Goal: Information Seeking & Learning: Check status

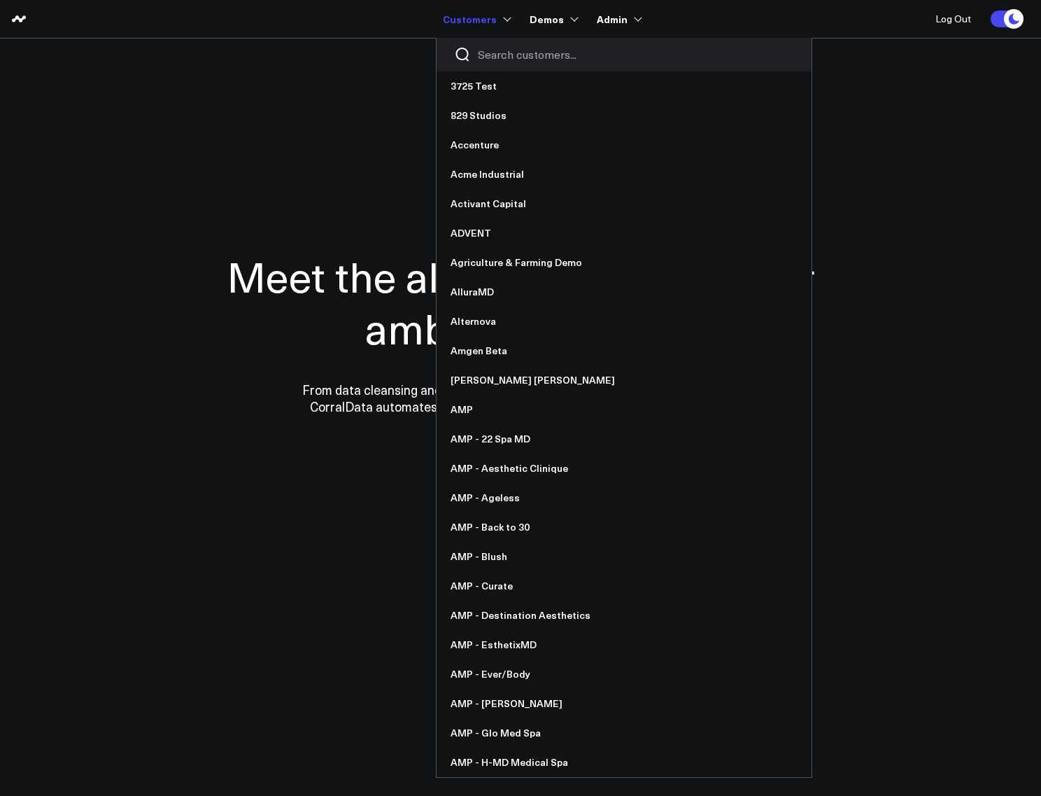
click at [505, 43] on div at bounding box center [624, 55] width 375 height 34
click at [504, 49] on input "Search customers input" at bounding box center [636, 54] width 316 height 15
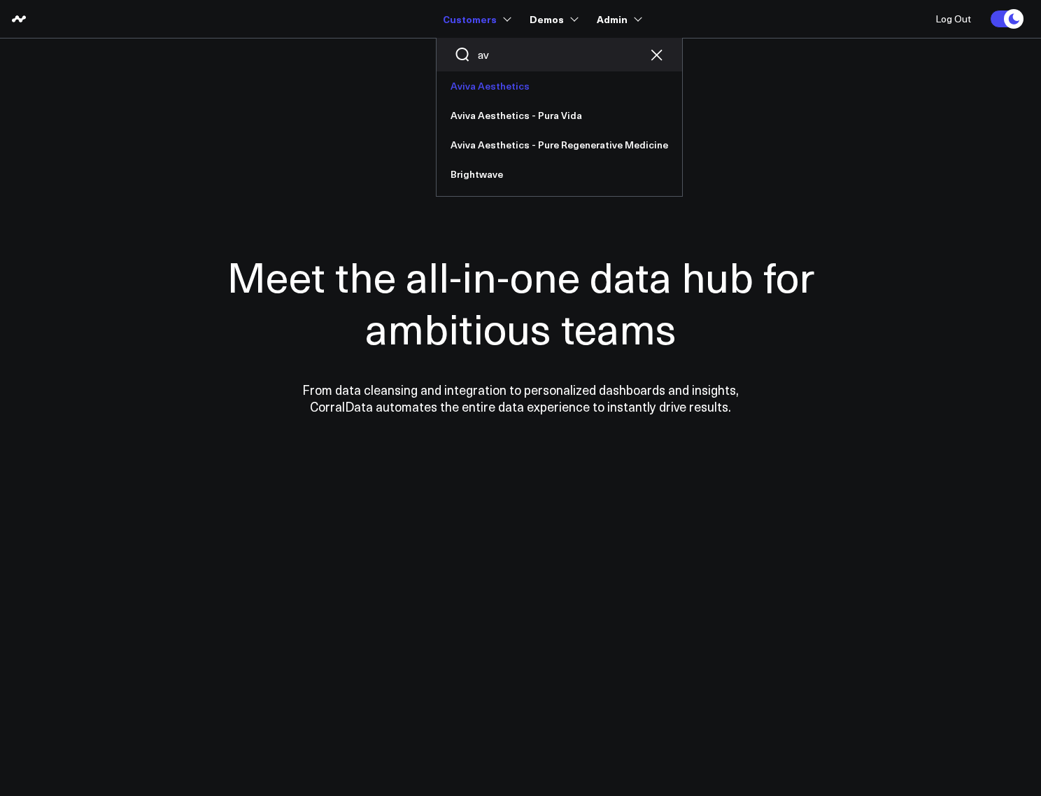
type input "av"
click at [501, 87] on link "Aviva Aesthetics" at bounding box center [560, 85] width 246 height 29
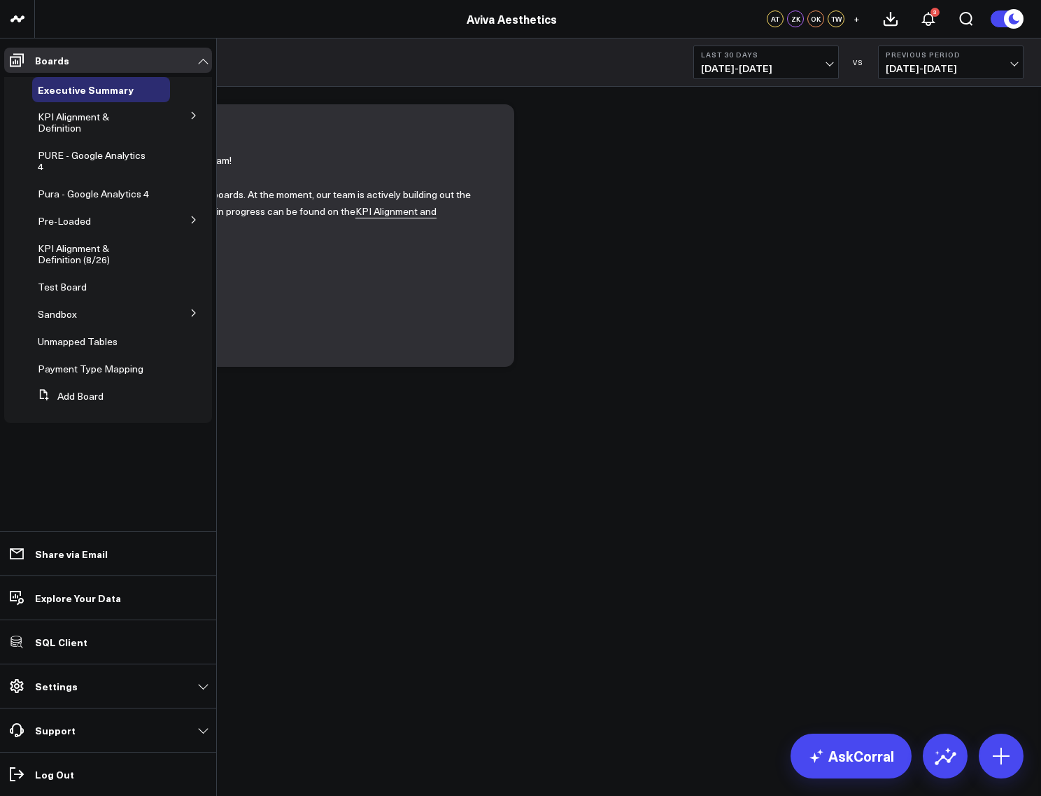
click at [197, 110] on button at bounding box center [194, 114] width 36 height 21
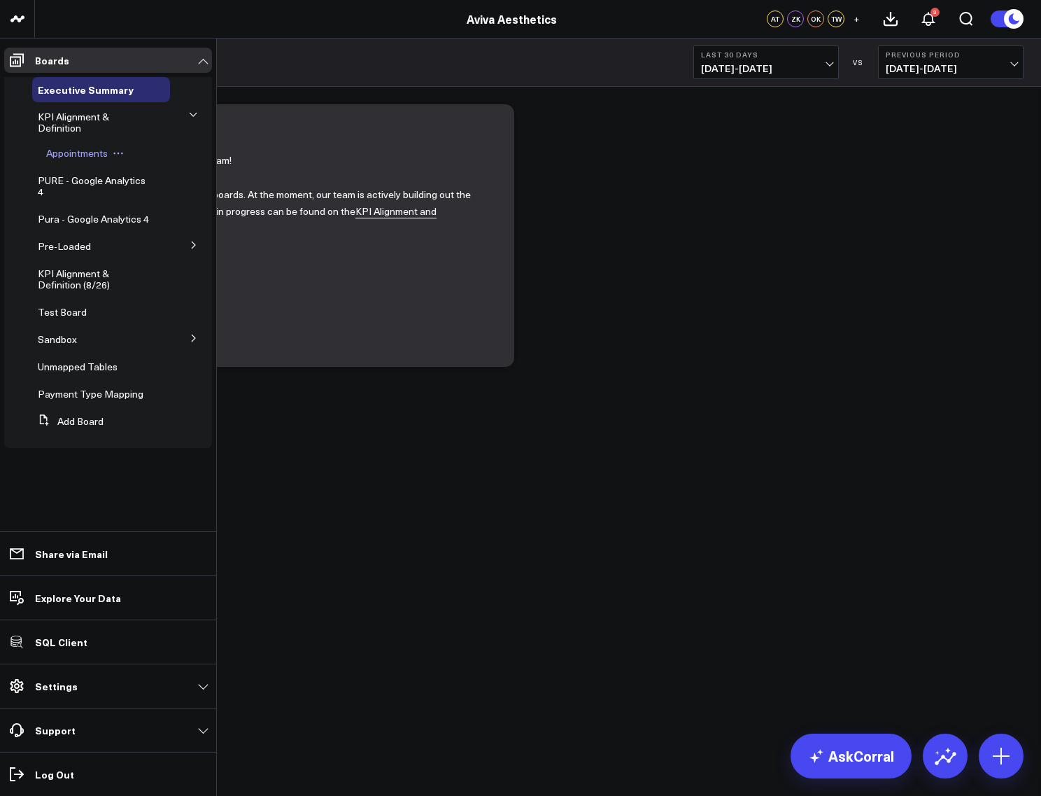
click at [85, 149] on span "Appointments" at bounding box center [77, 152] width 62 height 13
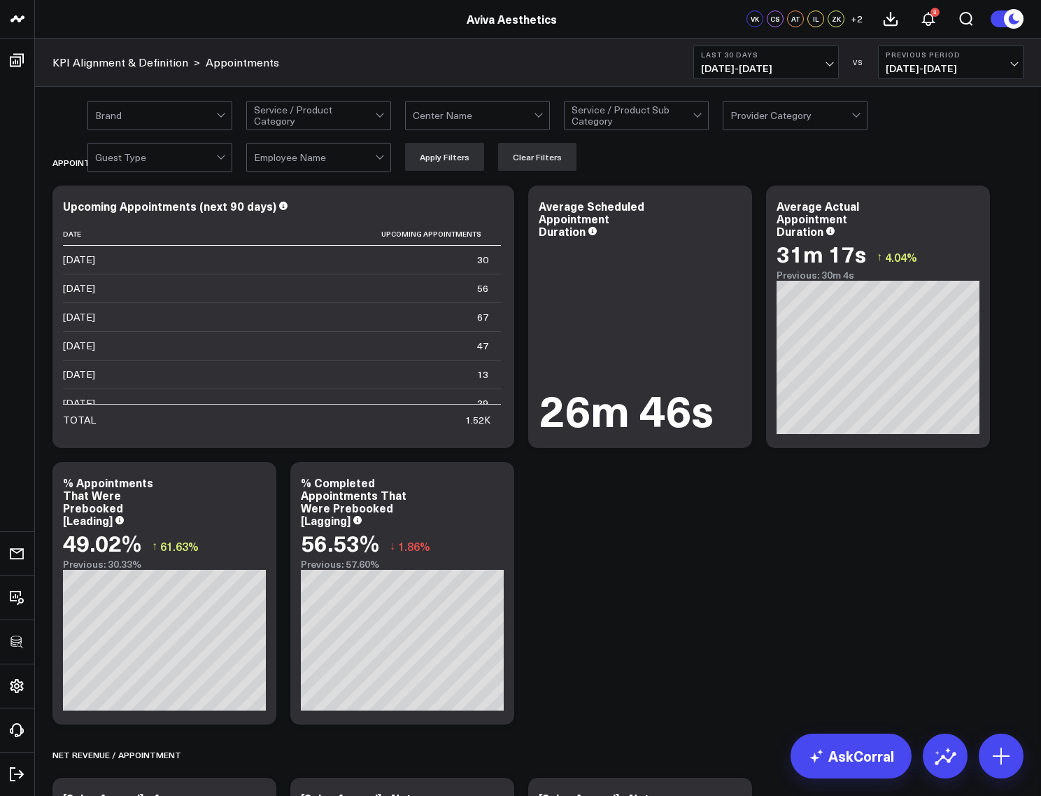
scroll to position [507, 0]
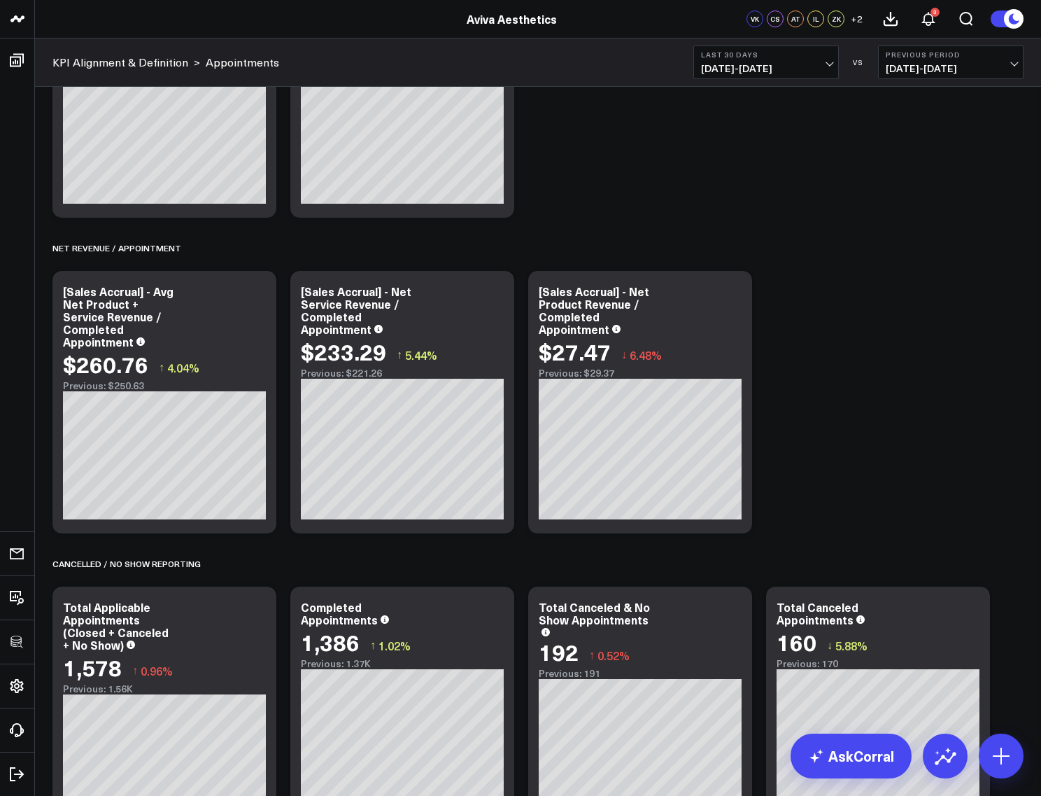
click at [782, 69] on span "08/31/25 - 09/29/25" at bounding box center [766, 68] width 130 height 11
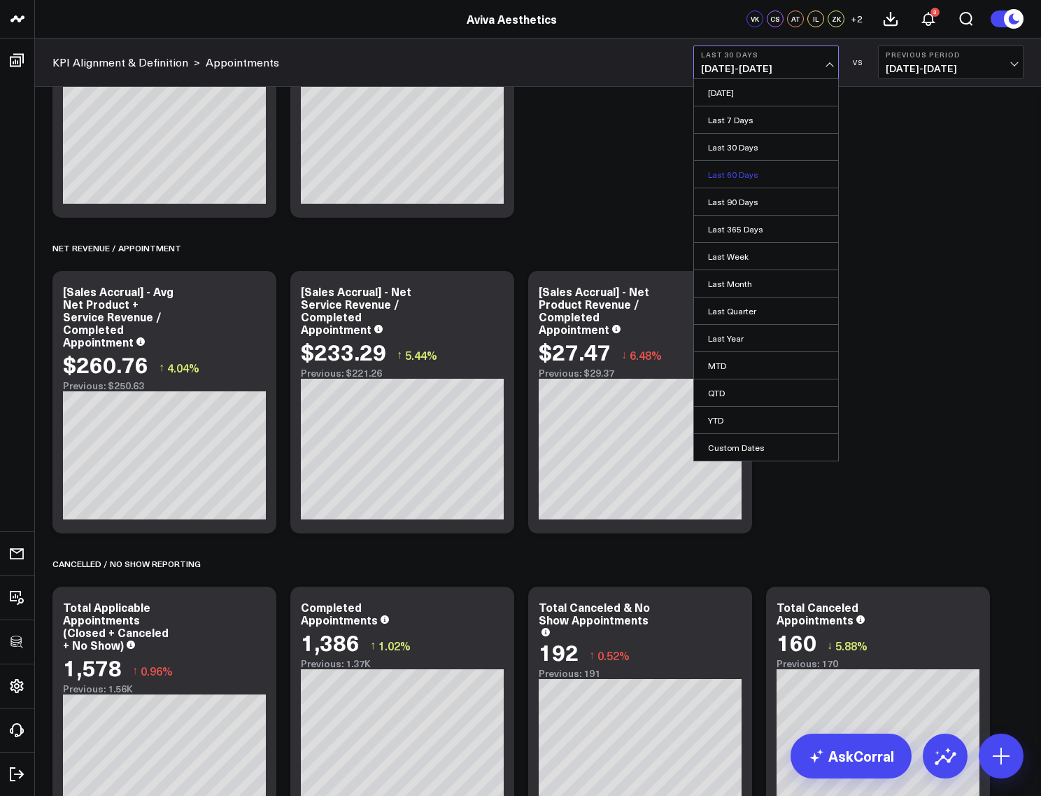
click at [772, 172] on link "Last 60 Days" at bounding box center [766, 174] width 144 height 27
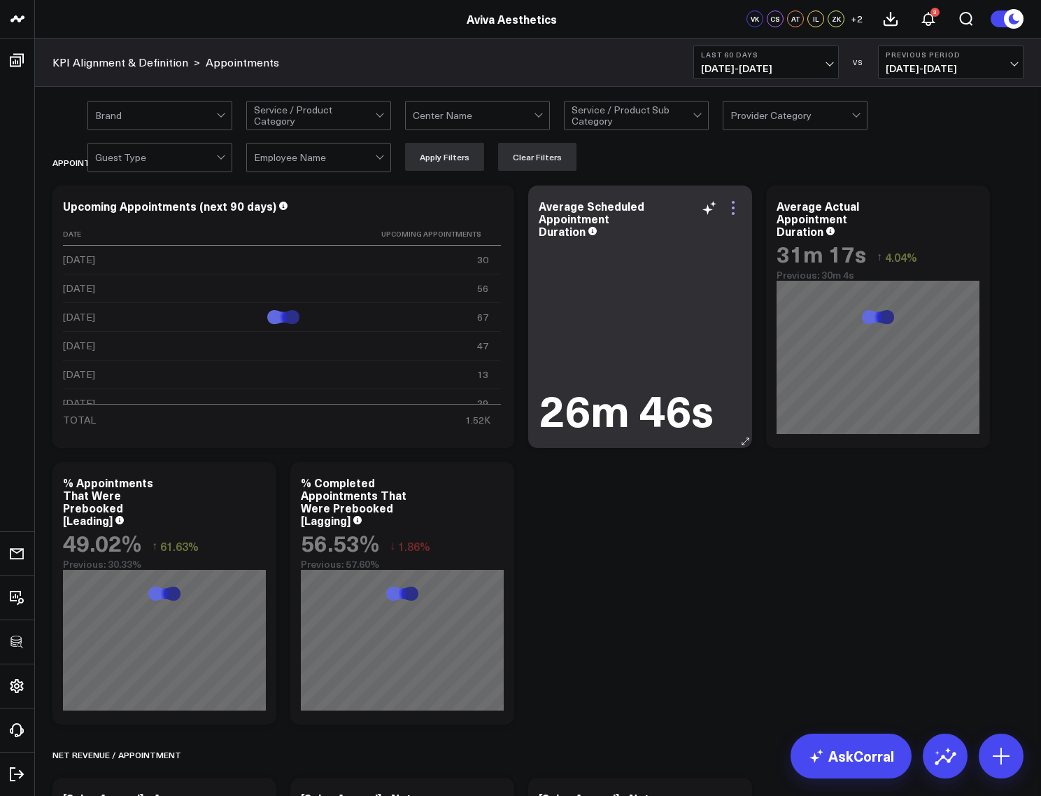
click at [740, 208] on icon at bounding box center [733, 207] width 17 height 17
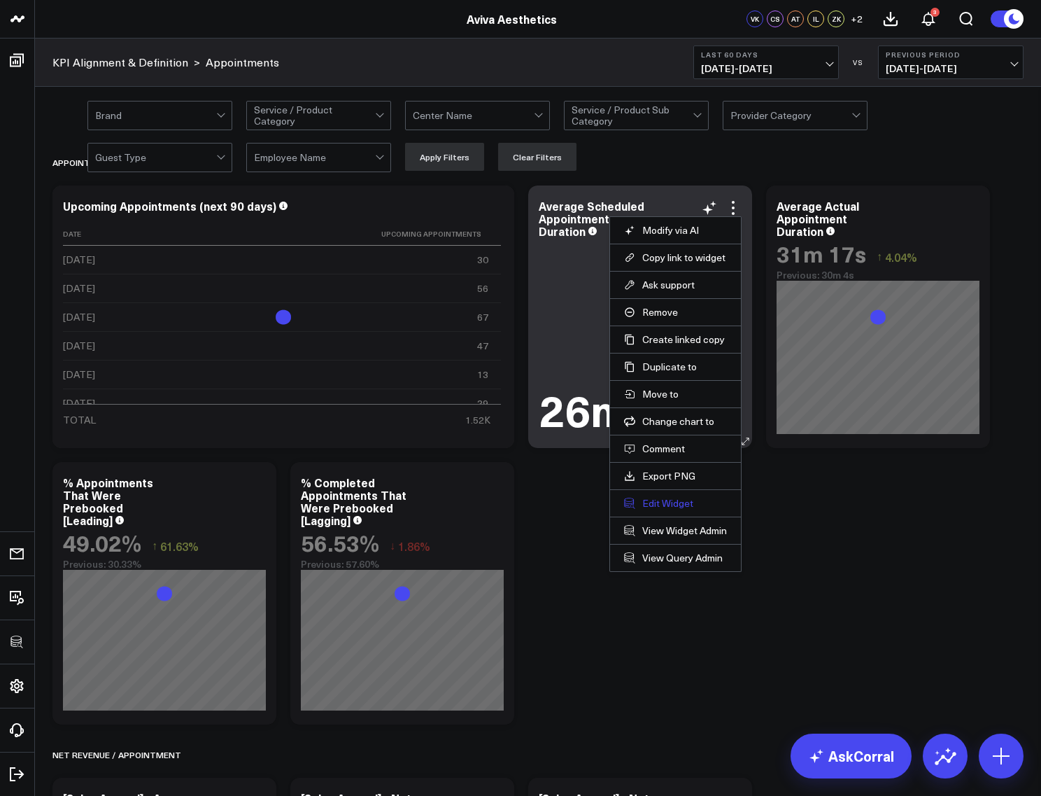
click at [677, 500] on button "Edit Widget" at bounding box center [675, 503] width 103 height 13
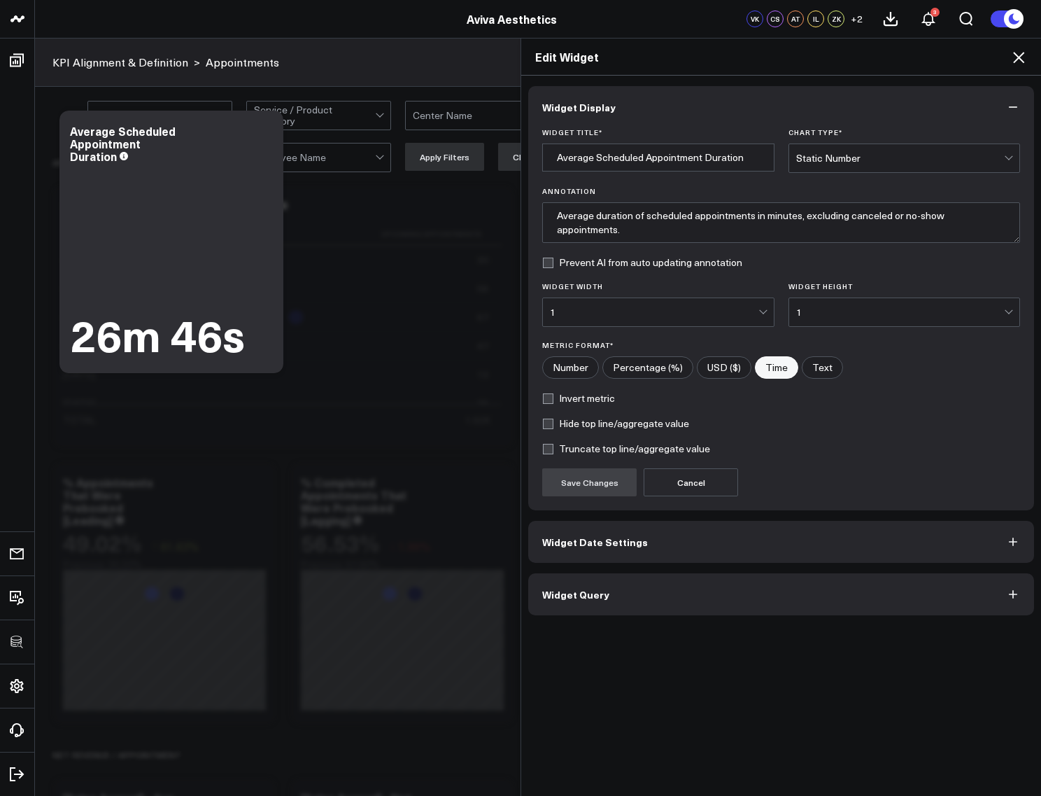
click at [656, 613] on button "Widget Query" at bounding box center [781, 594] width 506 height 42
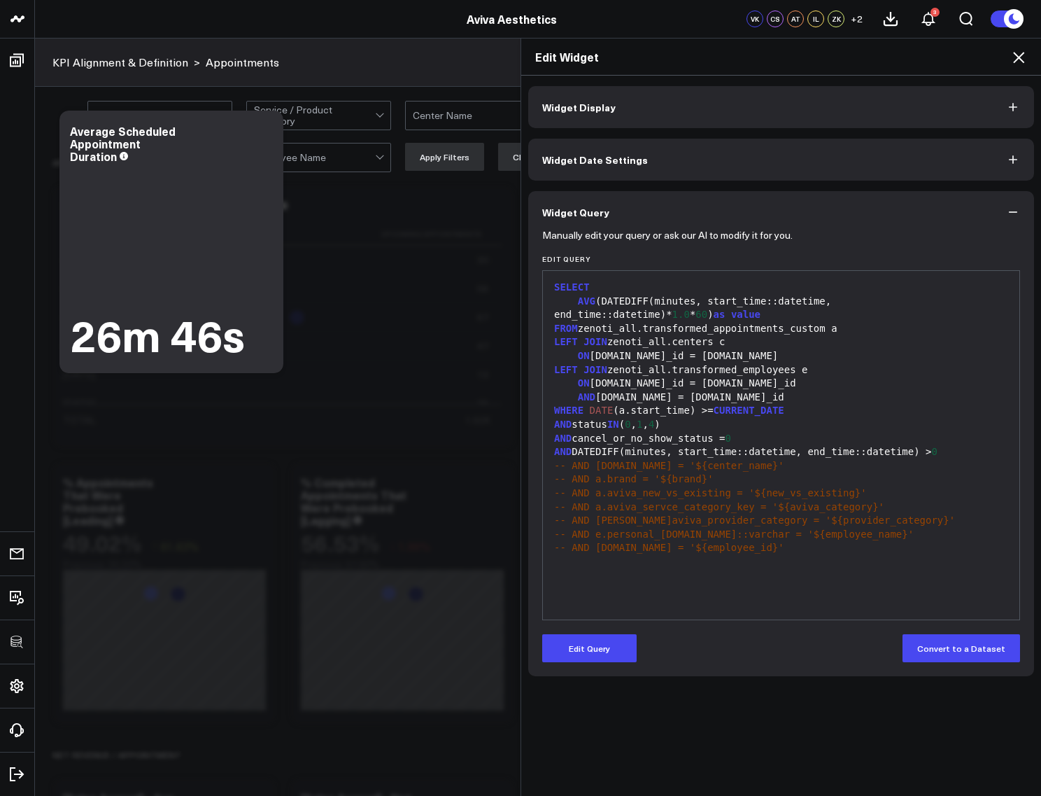
click at [1012, 62] on icon at bounding box center [1018, 57] width 17 height 17
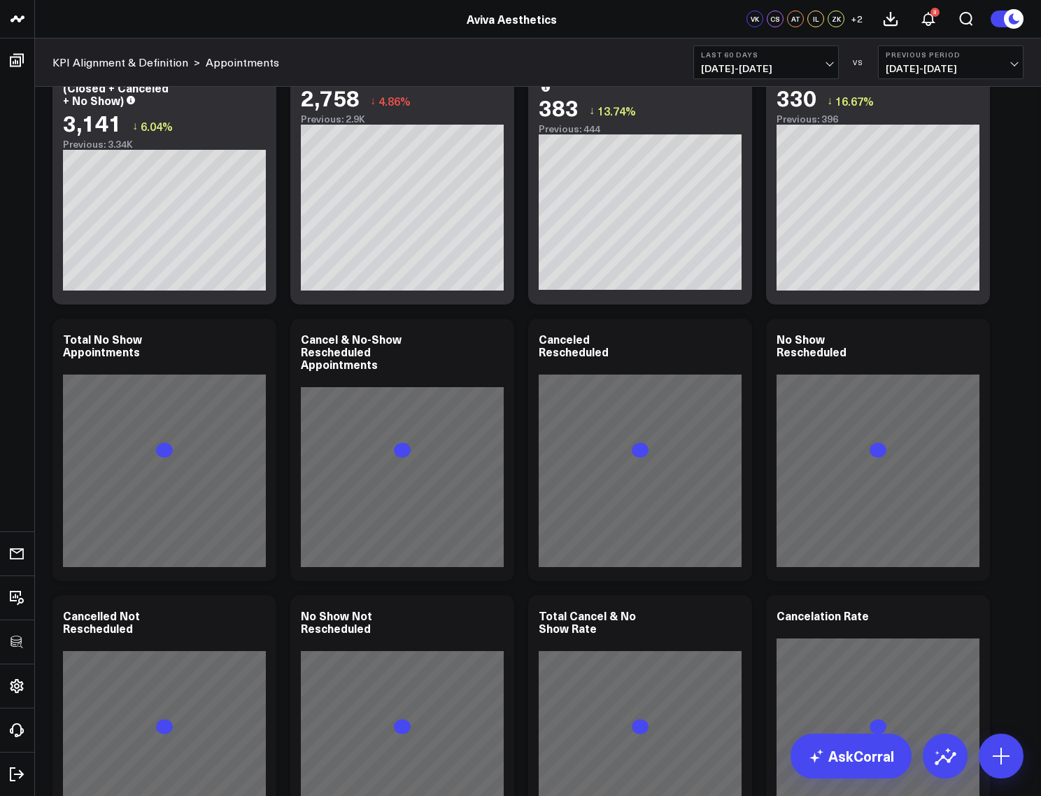
scroll to position [1123, 0]
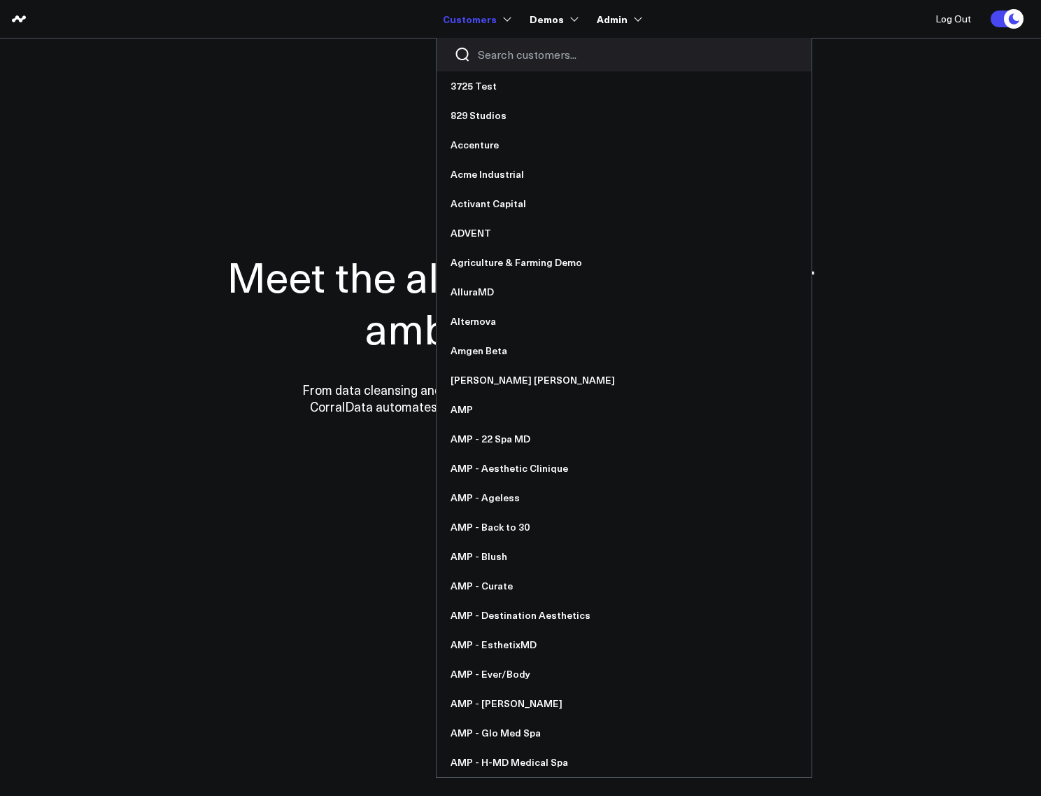
click at [504, 60] on input "Search customers input" at bounding box center [636, 54] width 316 height 15
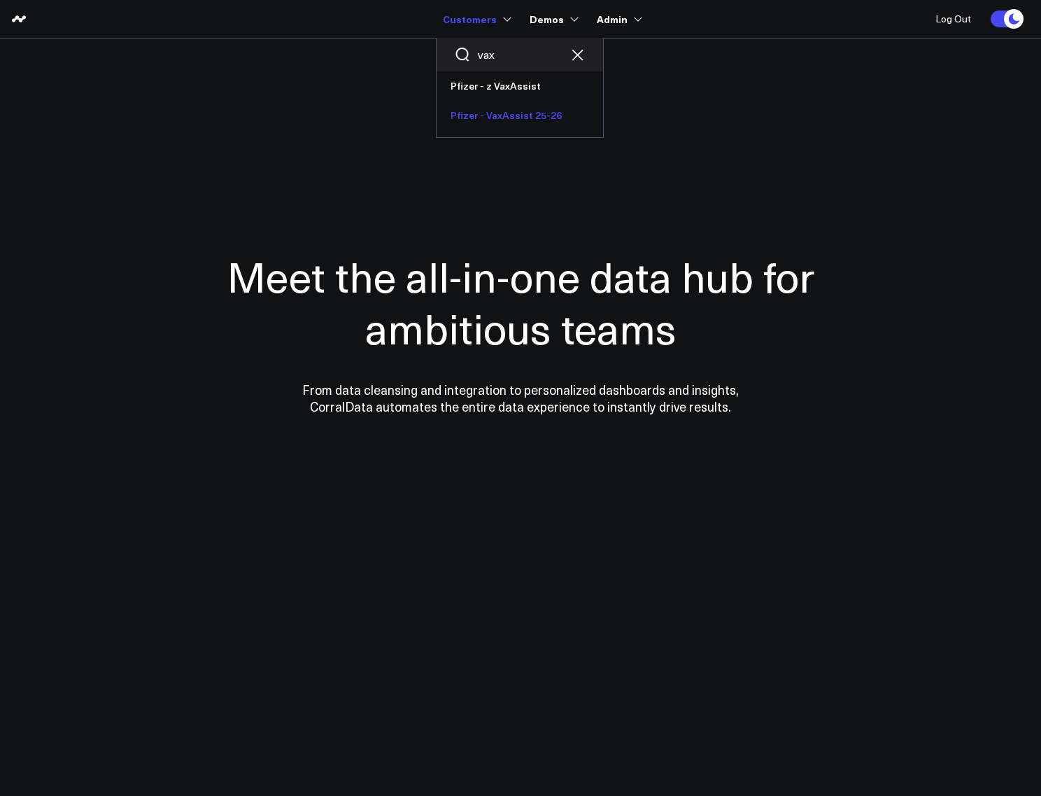
type input "vax"
click at [502, 111] on link "Pfizer - VaxAssist 25-26" at bounding box center [520, 115] width 167 height 29
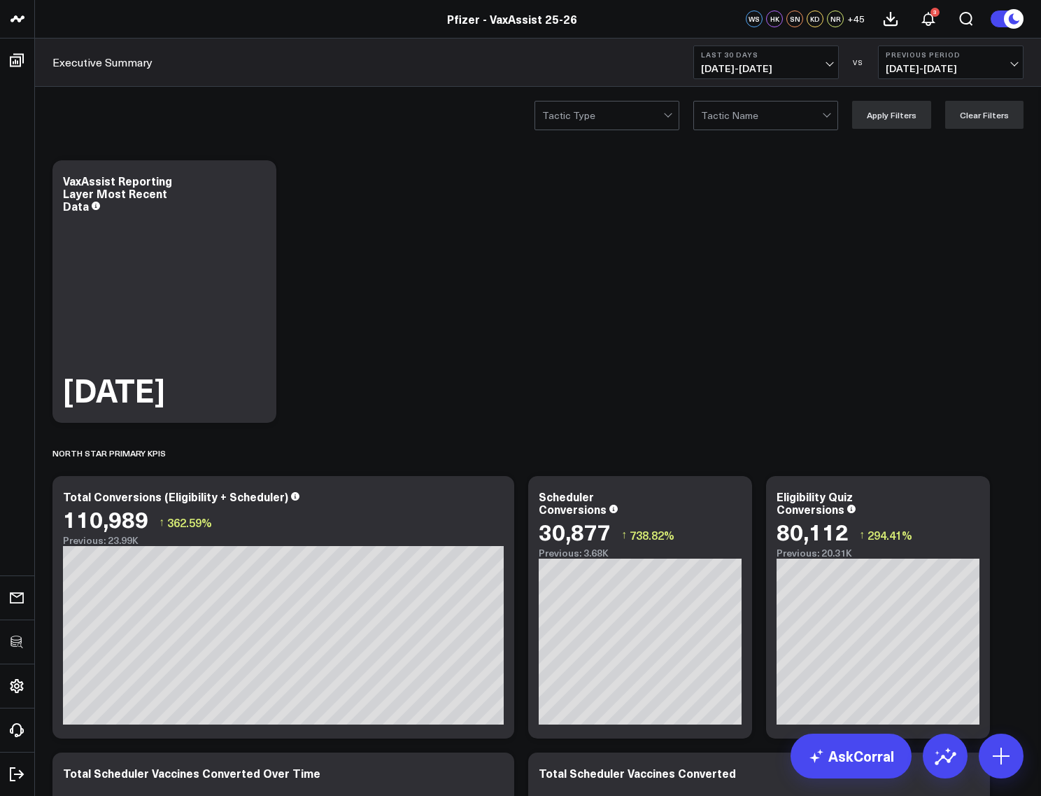
click at [763, 68] on span "08/31/25 - 09/29/25" at bounding box center [766, 68] width 130 height 11
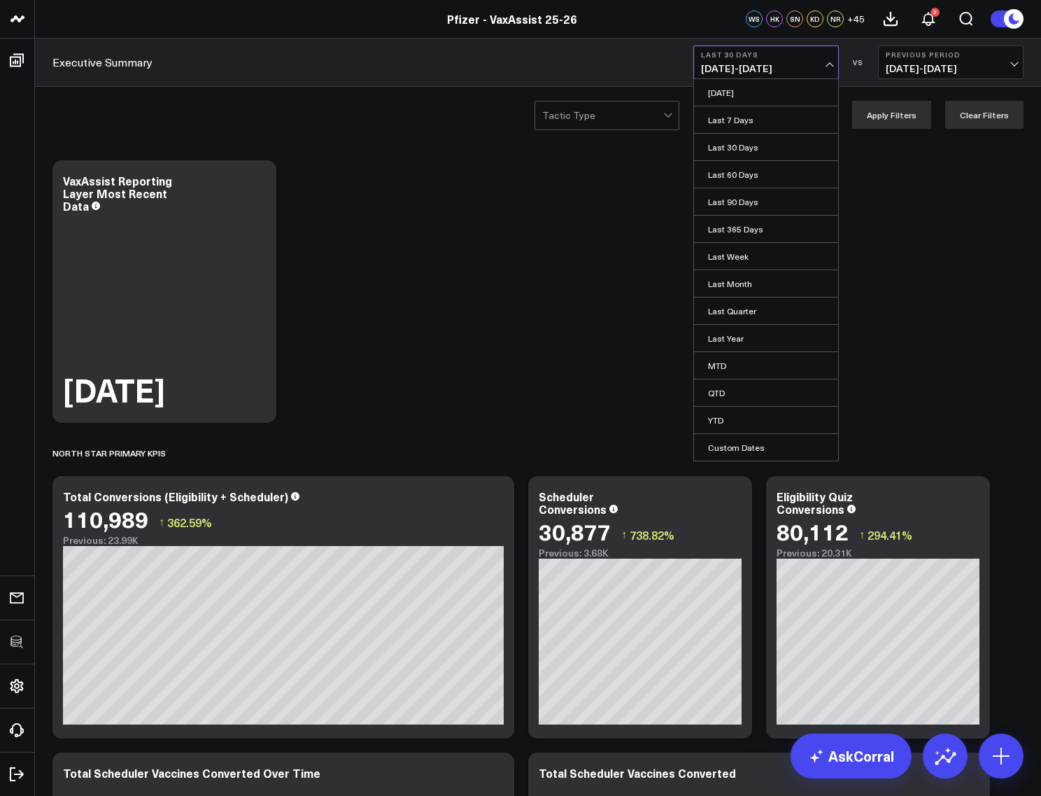
click at [910, 68] on span "08/01/25 - 08/30/25" at bounding box center [951, 68] width 130 height 11
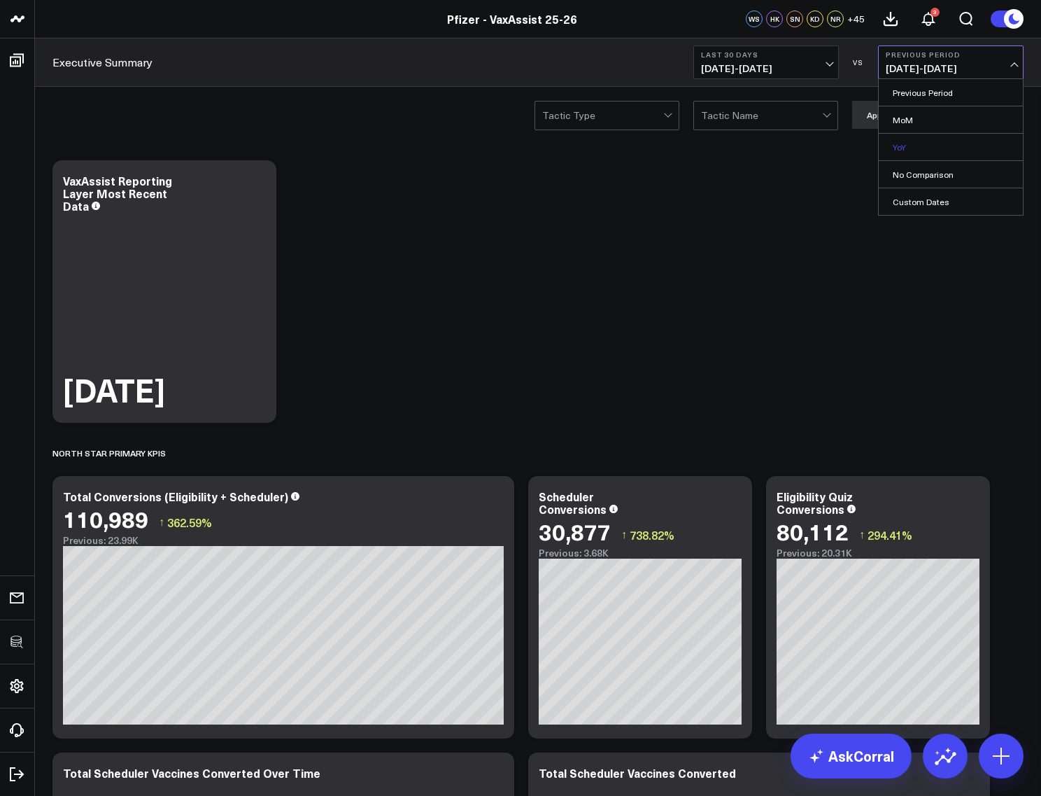
click at [900, 148] on link "YoY" at bounding box center [951, 147] width 144 height 27
click at [642, 119] on div at bounding box center [602, 115] width 121 height 28
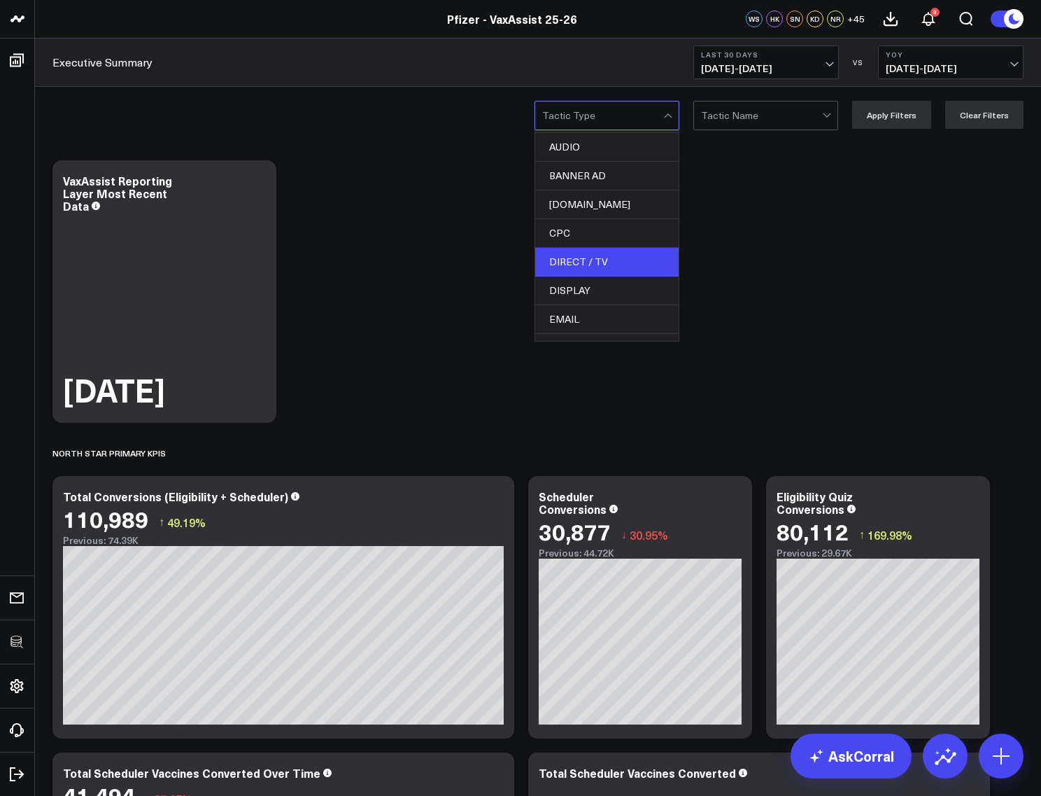
scroll to position [36, 0]
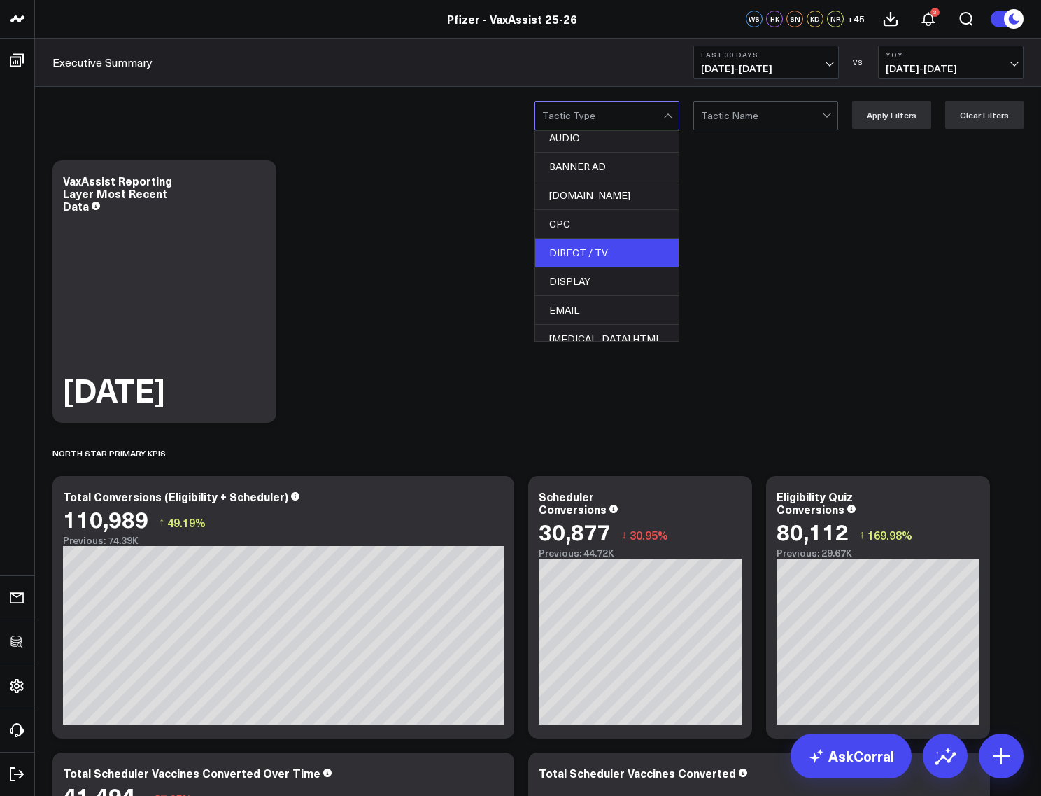
click at [627, 252] on div "DIRECT / TV" at bounding box center [606, 253] width 143 height 29
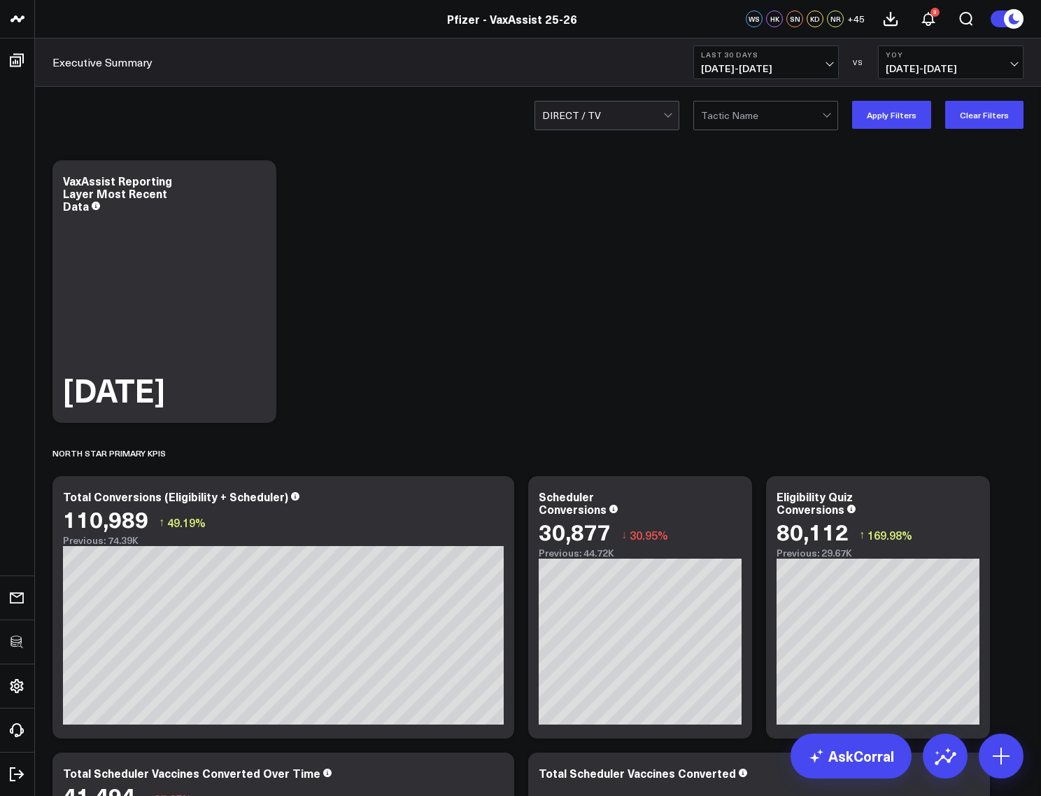
click at [911, 96] on div "option DIRECT / TV, selected. DIRECT / TV Tactic Name Apply Filters Clear Filte…" at bounding box center [538, 115] width 1006 height 56
click at [910, 113] on button "Apply Filters" at bounding box center [891, 115] width 79 height 28
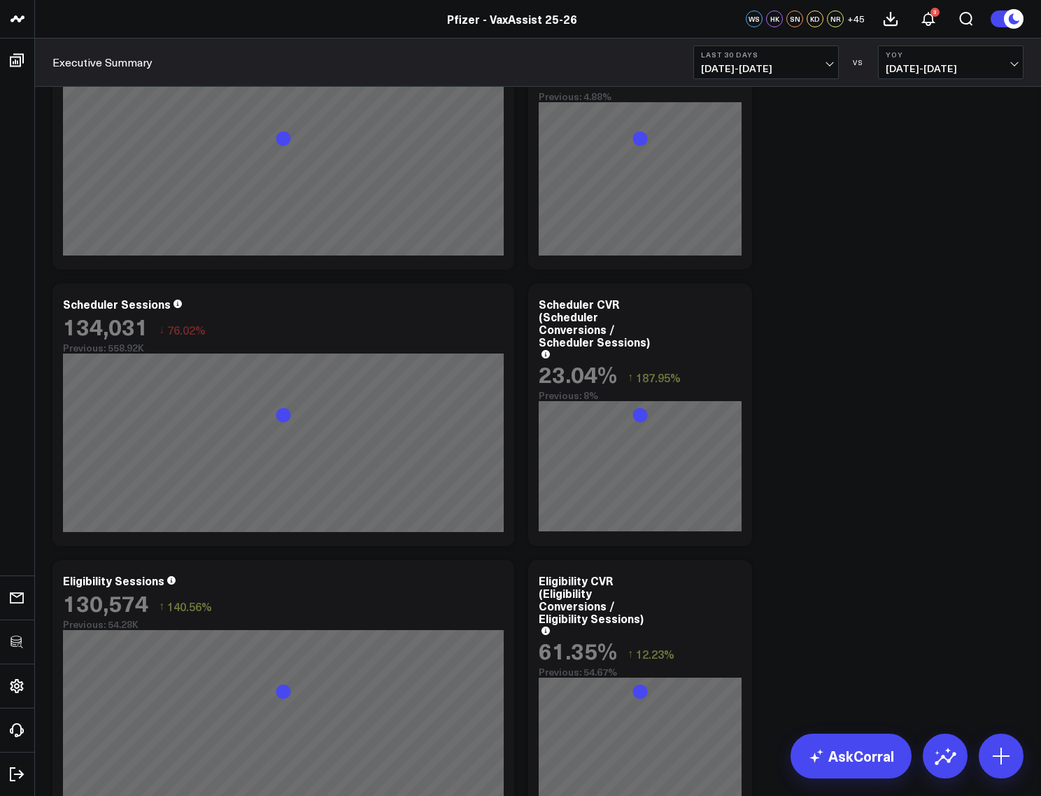
scroll to position [2215, 0]
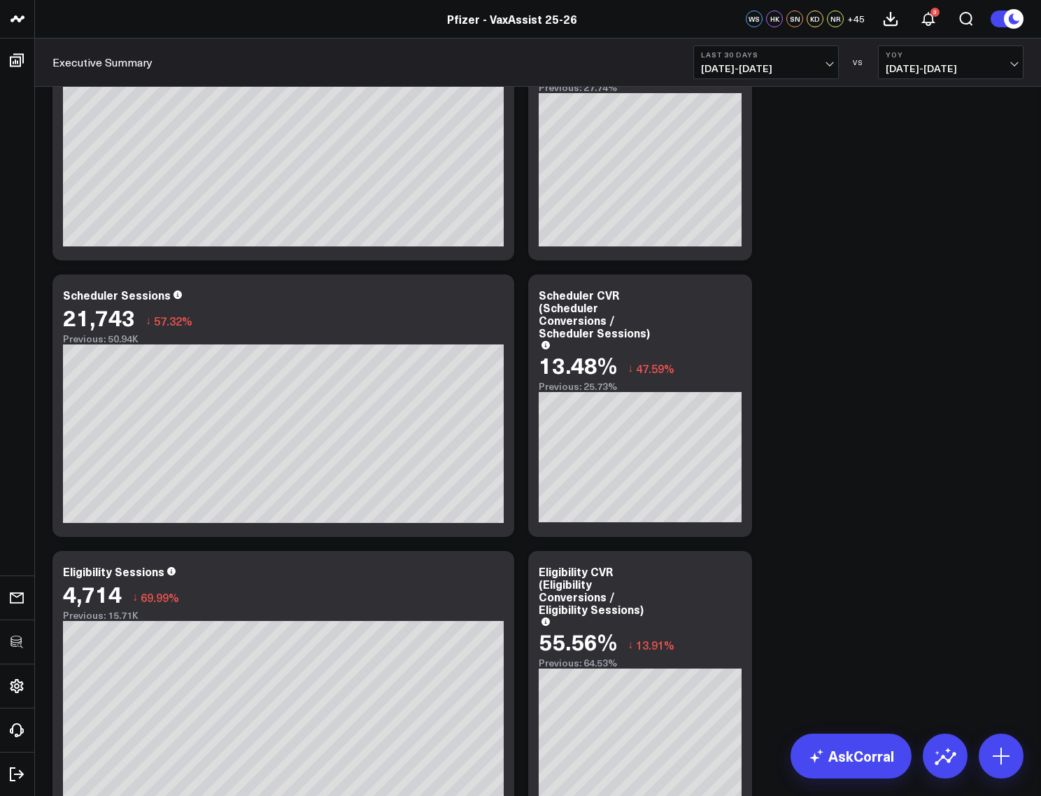
click at [854, 344] on div "Modify via AI Copy link to widget Ask support Remove Create linked copy Executi…" at bounding box center [537, 781] width 985 height 5685
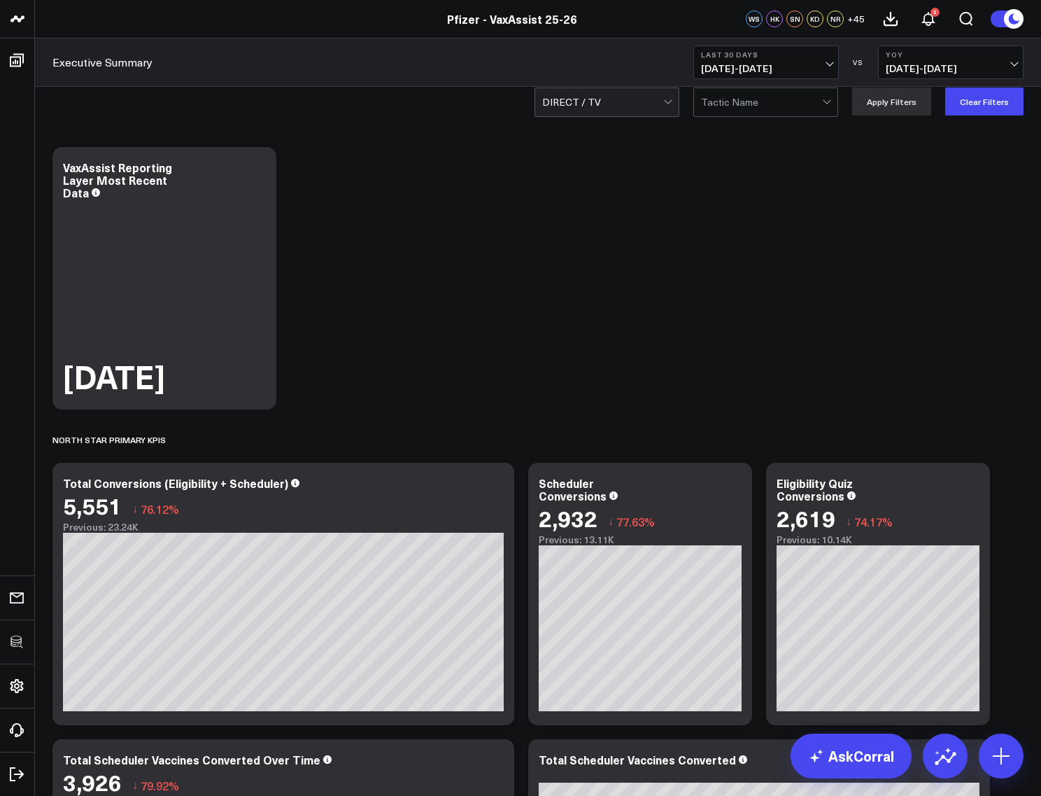
scroll to position [0, 0]
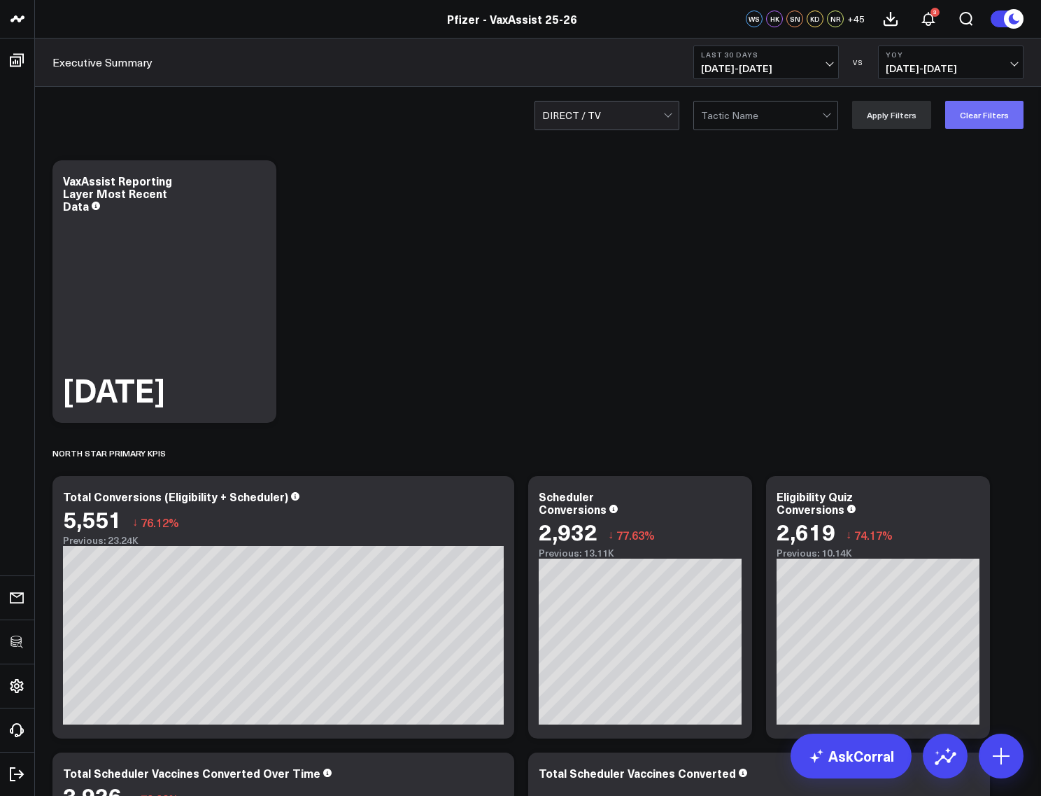
click at [996, 121] on button "Clear Filters" at bounding box center [984, 115] width 78 height 28
